Goal: Transaction & Acquisition: Purchase product/service

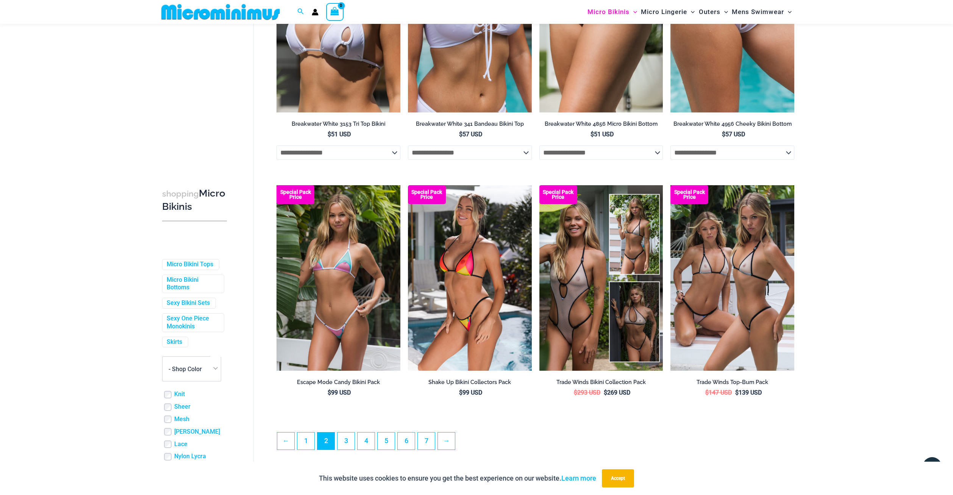
scroll to position [1737, 0]
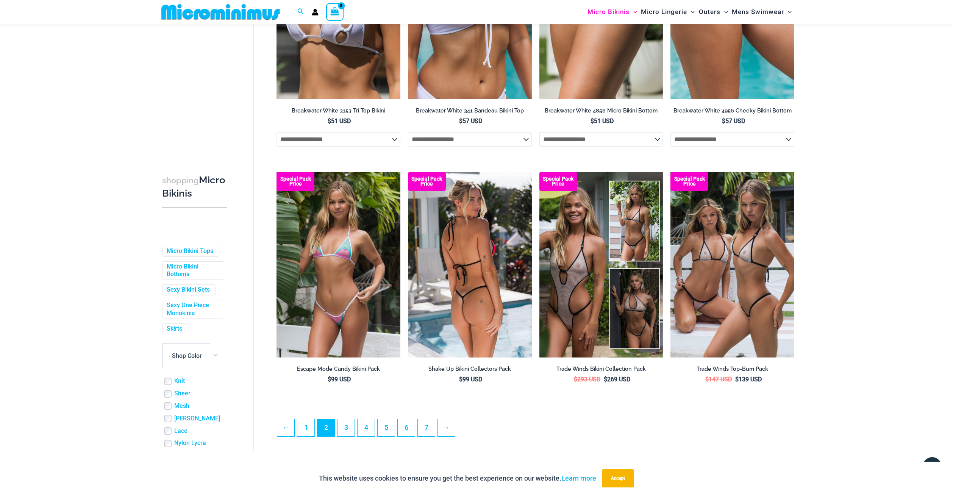
click at [479, 298] on img at bounding box center [470, 265] width 124 height 186
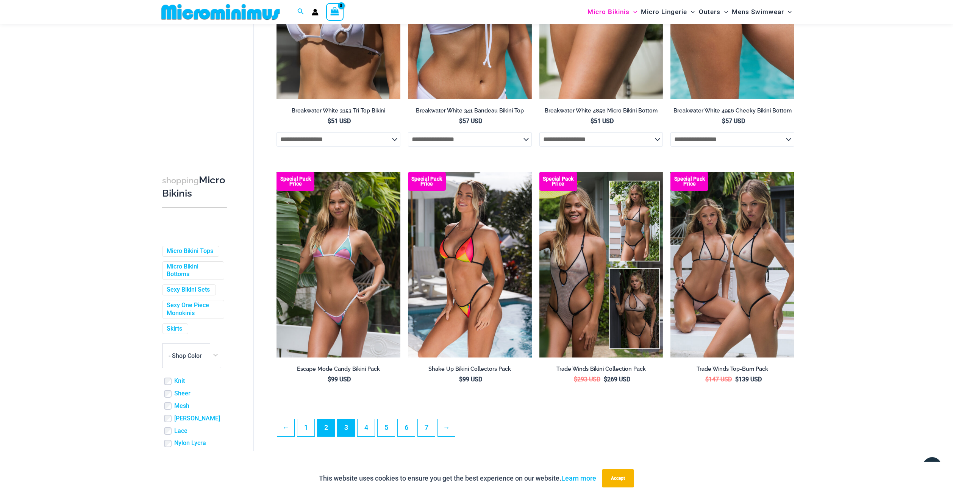
click at [351, 431] on link "3" at bounding box center [345, 427] width 17 height 17
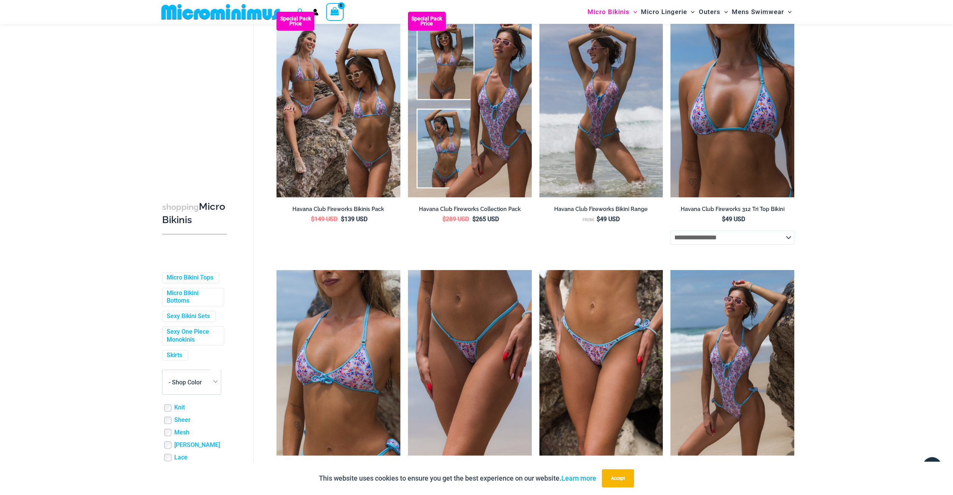
scroll to position [1858, 0]
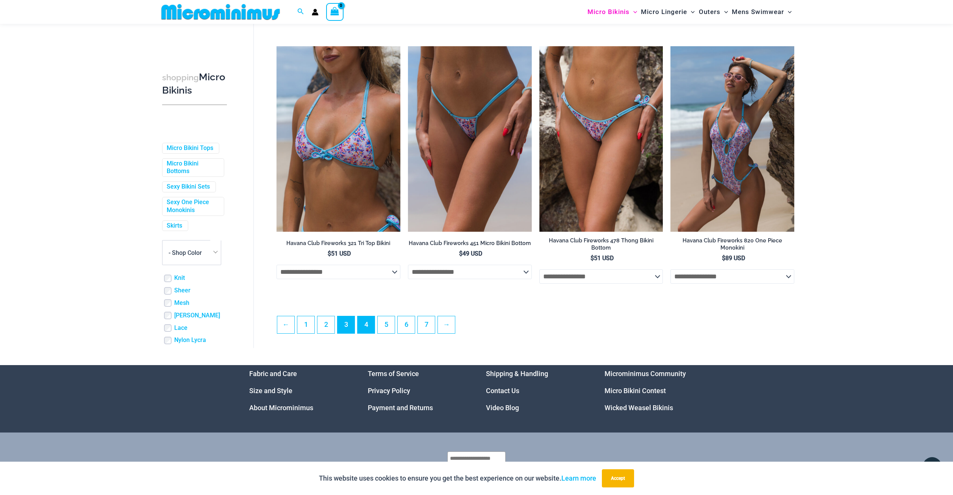
click at [364, 319] on link "4" at bounding box center [365, 324] width 17 height 17
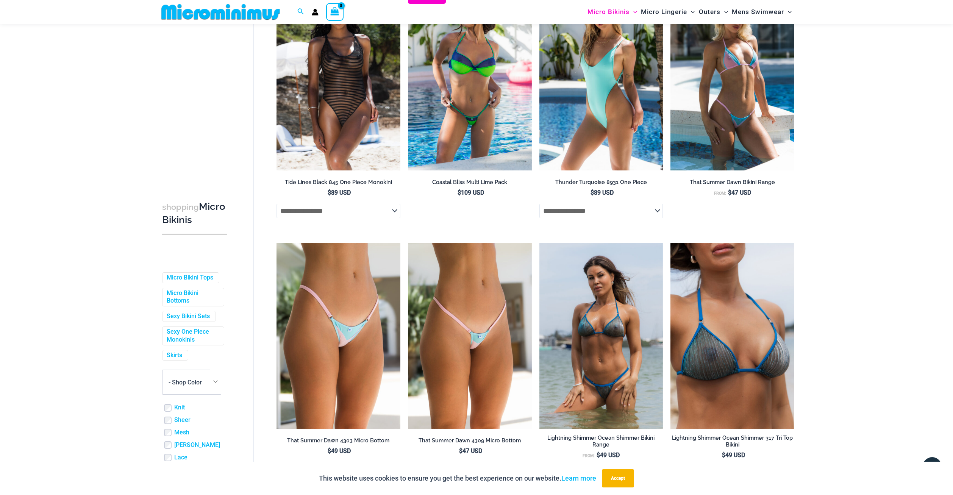
scroll to position [1854, 0]
